Goal: Transaction & Acquisition: Purchase product/service

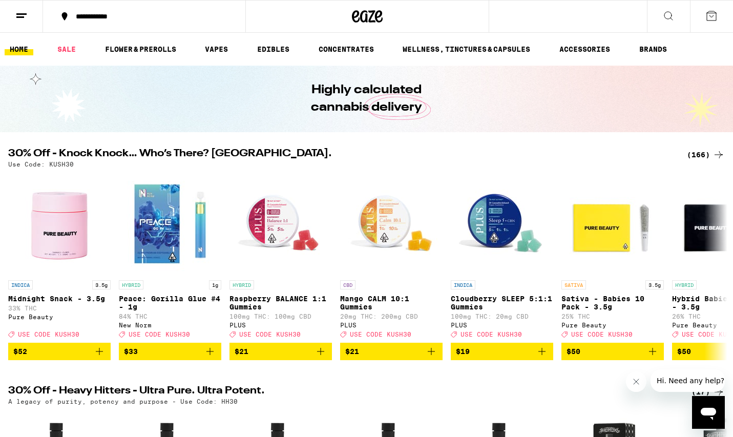
click at [700, 156] on div "(166)" at bounding box center [706, 154] width 38 height 12
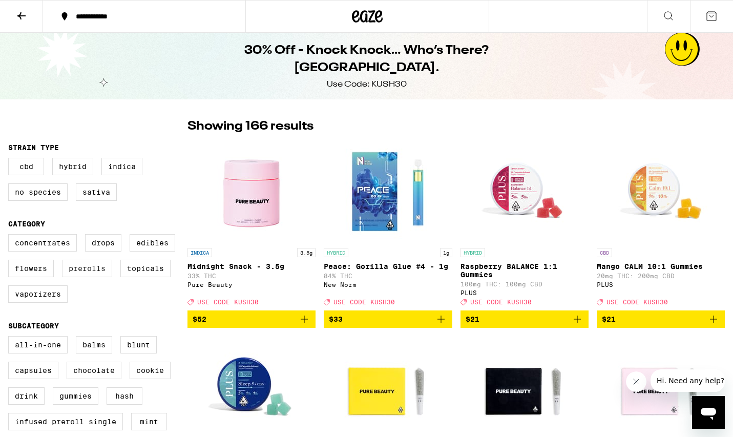
click at [84, 277] on label "Prerolls" at bounding box center [87, 268] width 50 height 17
click at [11, 236] on input "Prerolls" at bounding box center [10, 236] width 1 height 1
checkbox input "true"
